Goal: Find specific page/section

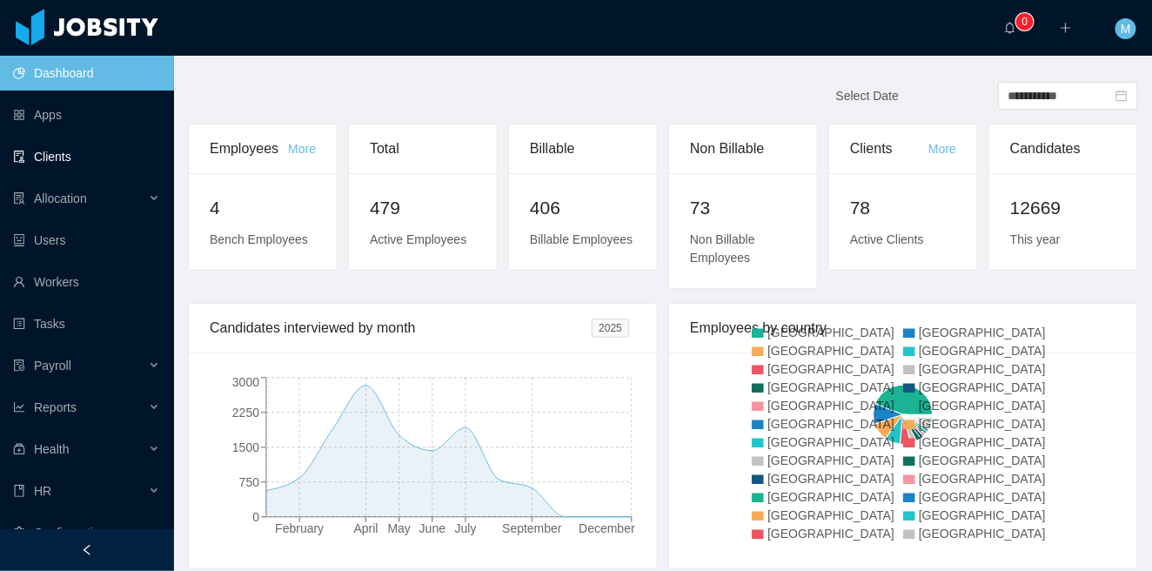
click at [74, 164] on link "Clients" at bounding box center [86, 156] width 147 height 35
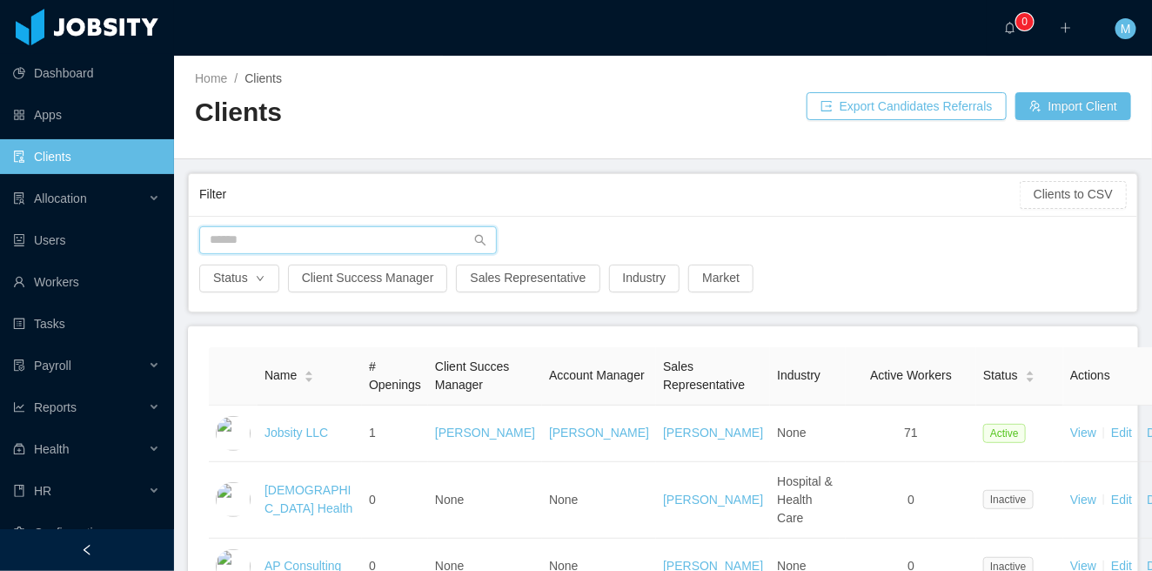
click at [352, 240] on input "text" at bounding box center [347, 240] width 297 height 28
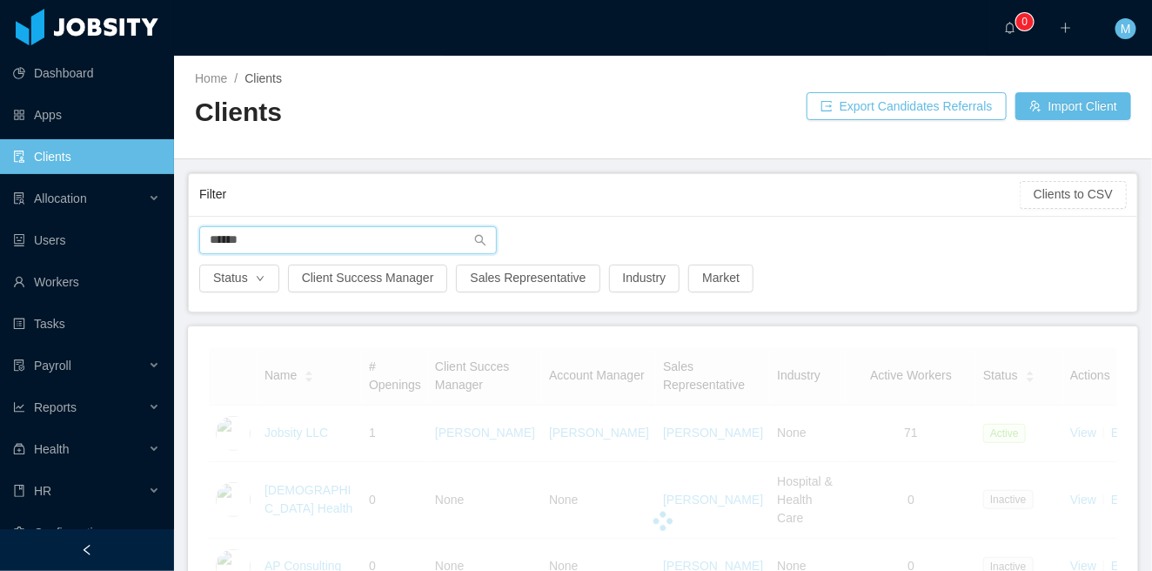
type input "******"
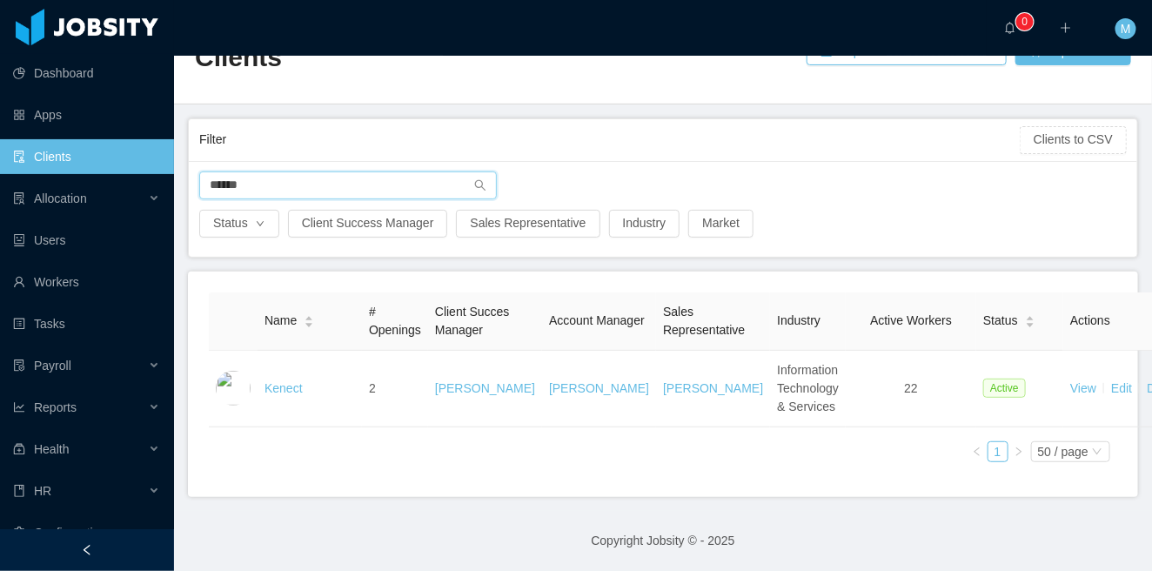
scroll to position [71, 0]
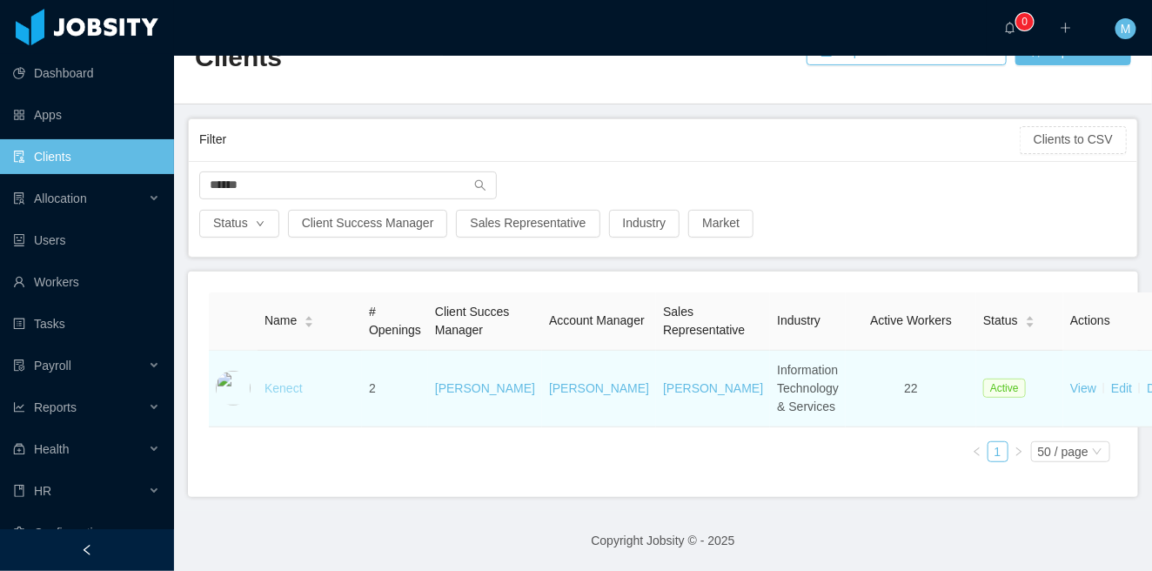
click at [277, 390] on link "Kenect" at bounding box center [283, 388] width 38 height 14
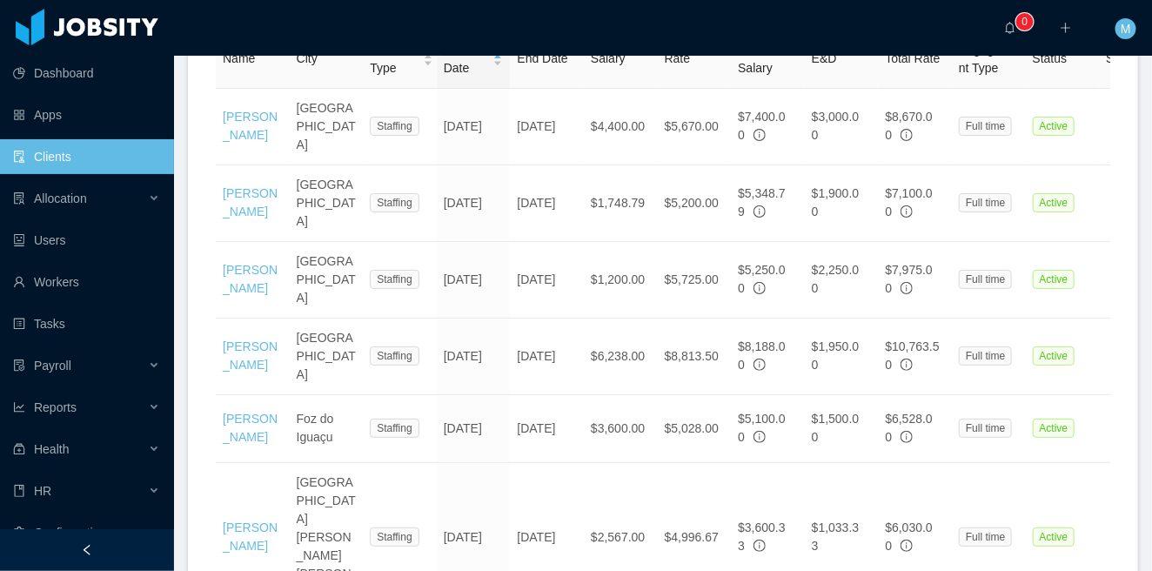
scroll to position [20, 0]
